Goal: Information Seeking & Learning: Learn about a topic

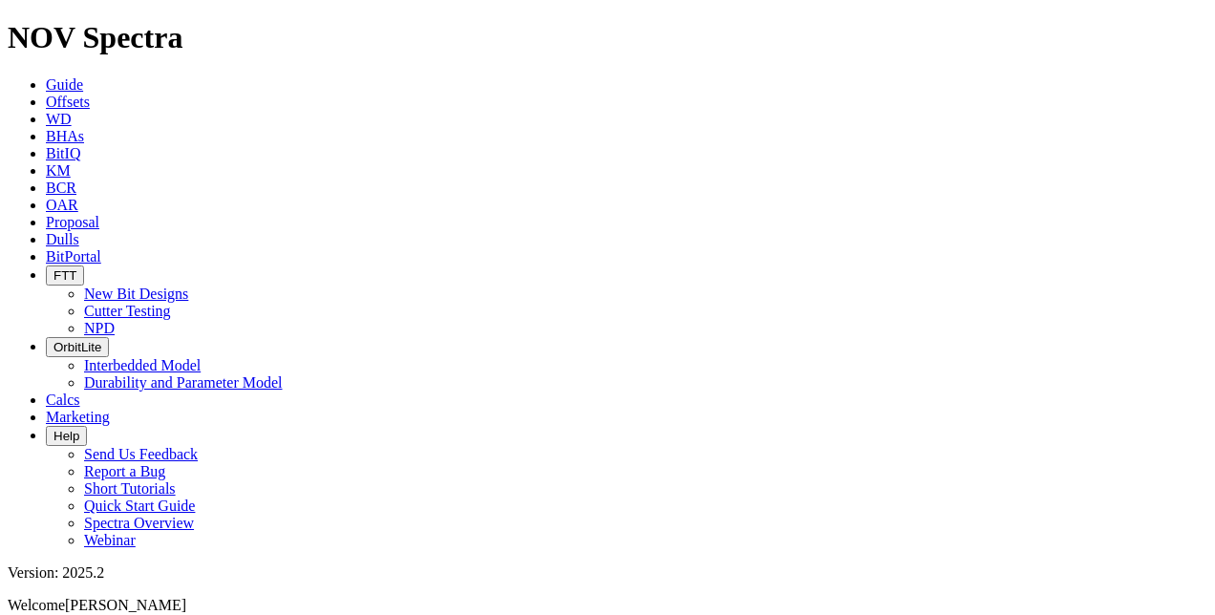
type input "Intrepid"
type input "I"
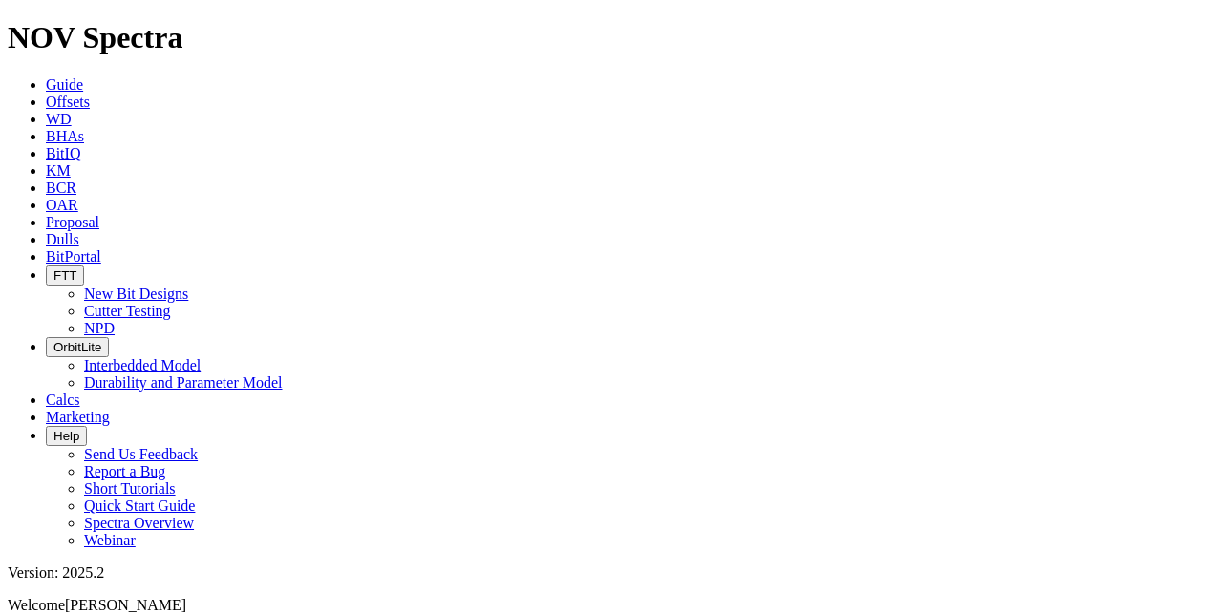
type input "14.5mm"
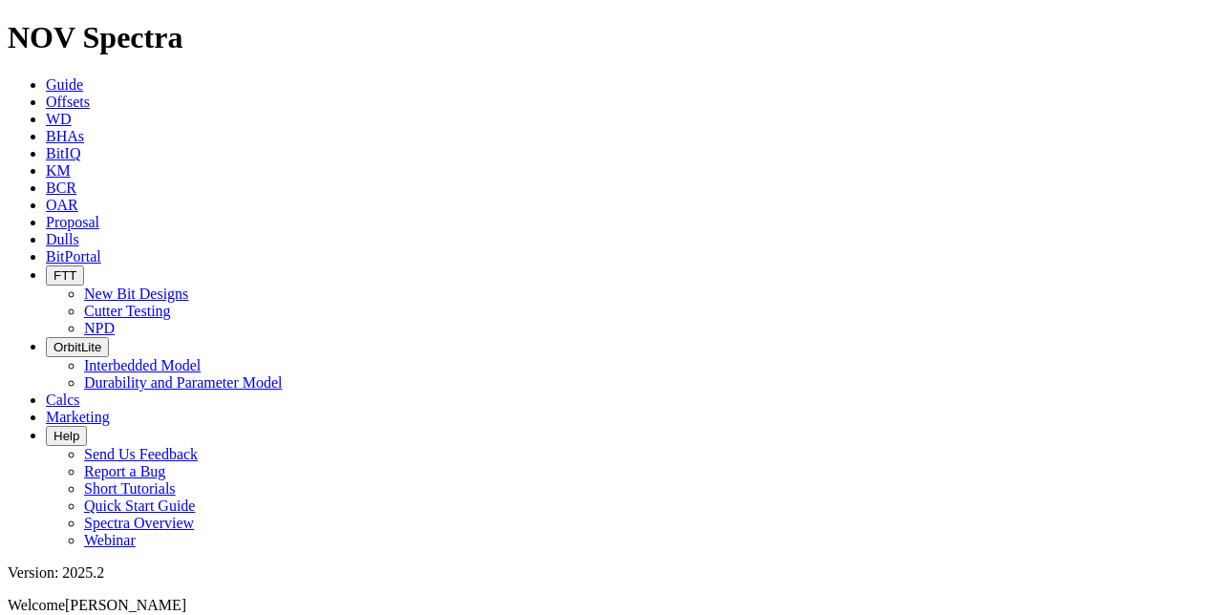
click at [76, 268] on span "FTT" at bounding box center [64, 275] width 23 height 14
click at [171, 303] on link "Cutter Testing" at bounding box center [127, 311] width 87 height 16
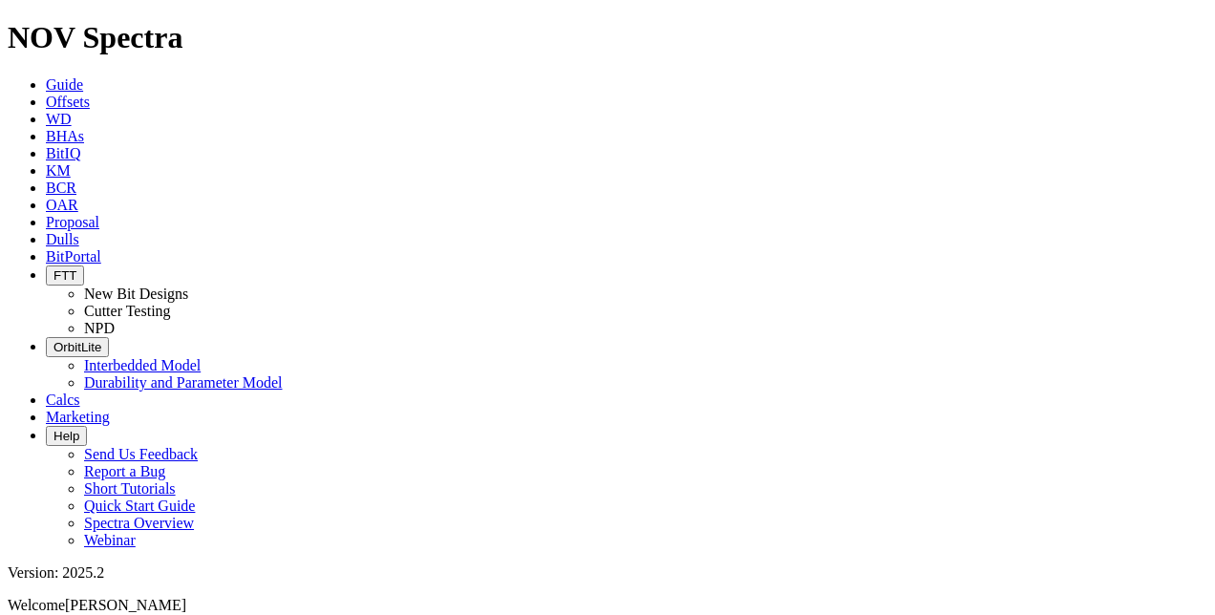
select select "Cutter"
select select "New Bit Design"
drag, startPoint x: 1068, startPoint y: 499, endPoint x: 1036, endPoint y: 529, distance: 43.2
